Goal: Transaction & Acquisition: Purchase product/service

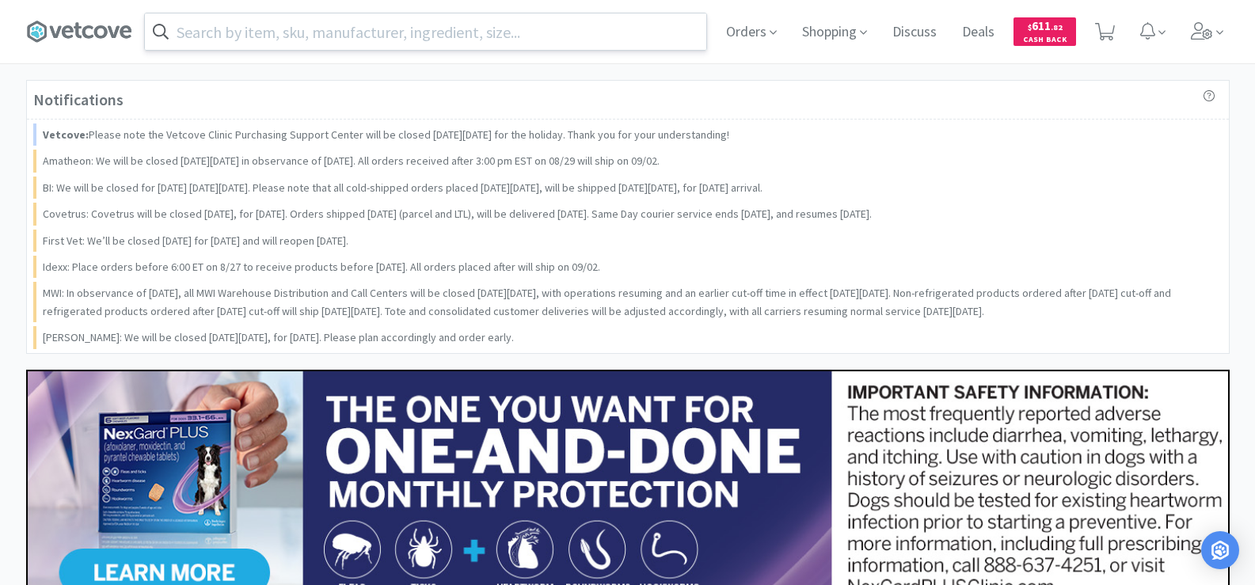
click at [276, 31] on input "text" at bounding box center [425, 31] width 561 height 36
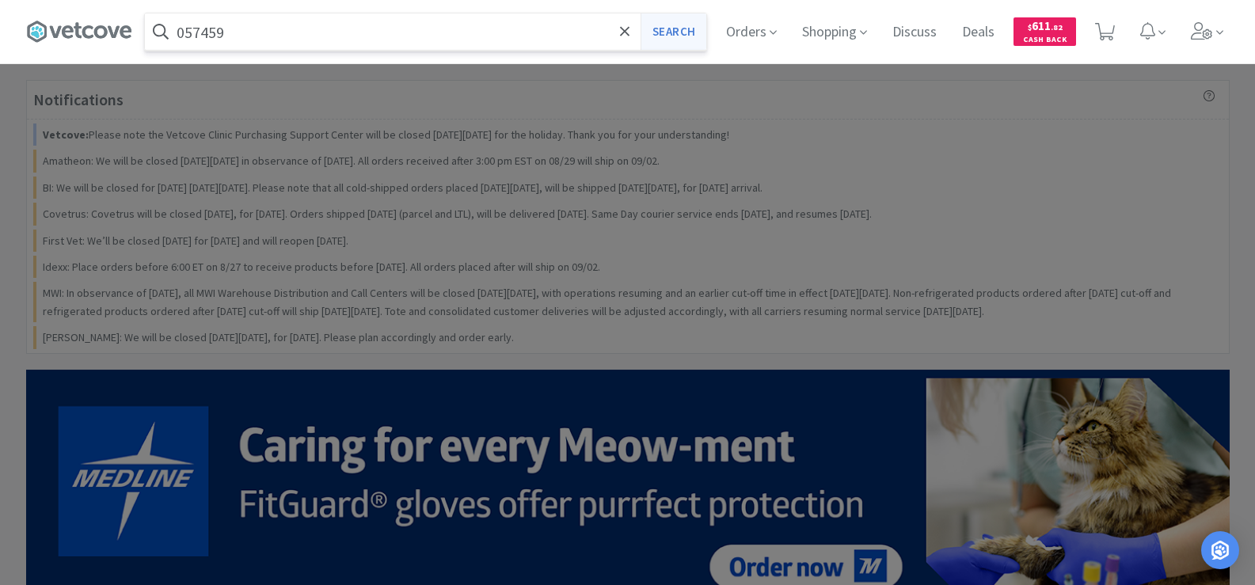
type input "057459"
click at [672, 37] on button "Search" at bounding box center [674, 31] width 66 height 36
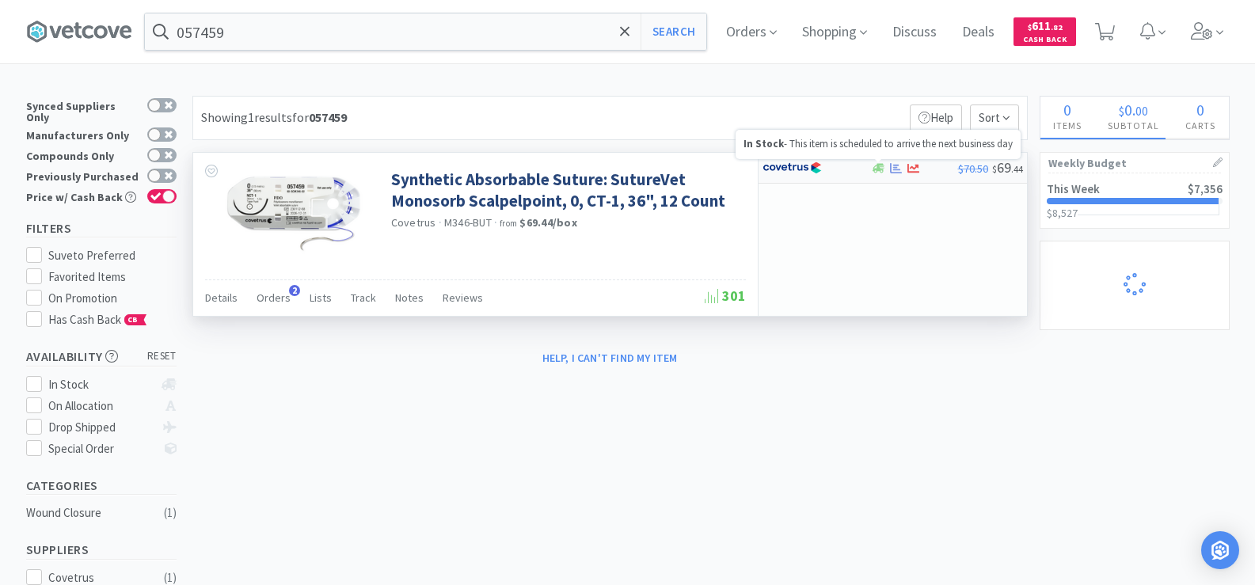
click at [885, 168] on div at bounding box center [879, 168] width 16 height 12
select select "1"
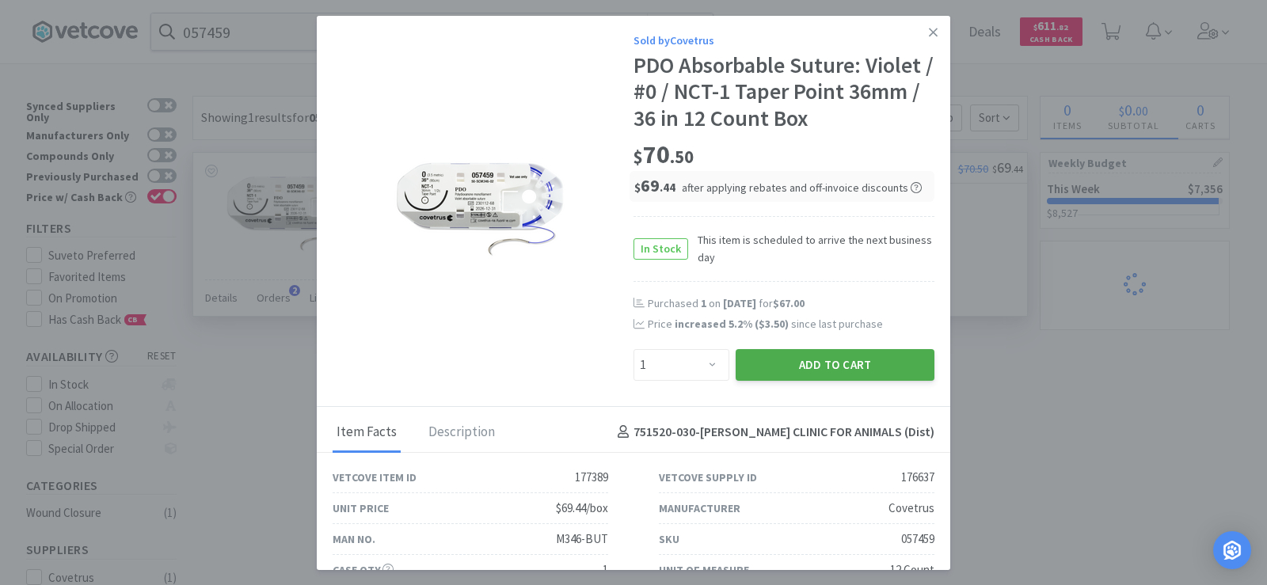
click at [881, 366] on button "Add to Cart" at bounding box center [835, 365] width 199 height 32
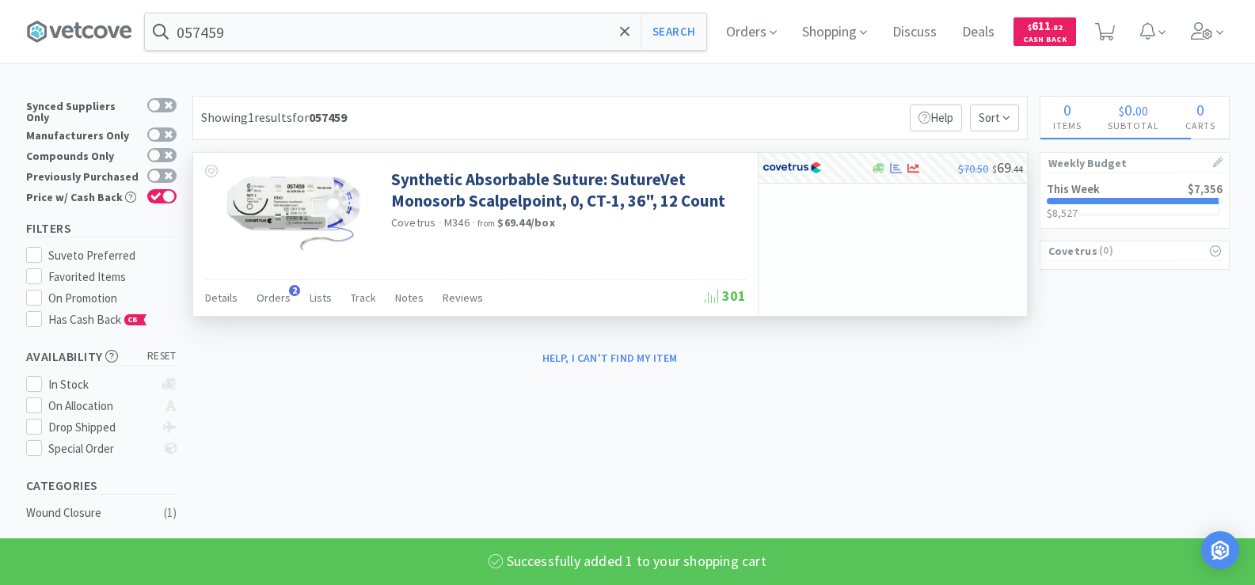
select select "1"
